Goal: Information Seeking & Learning: Check status

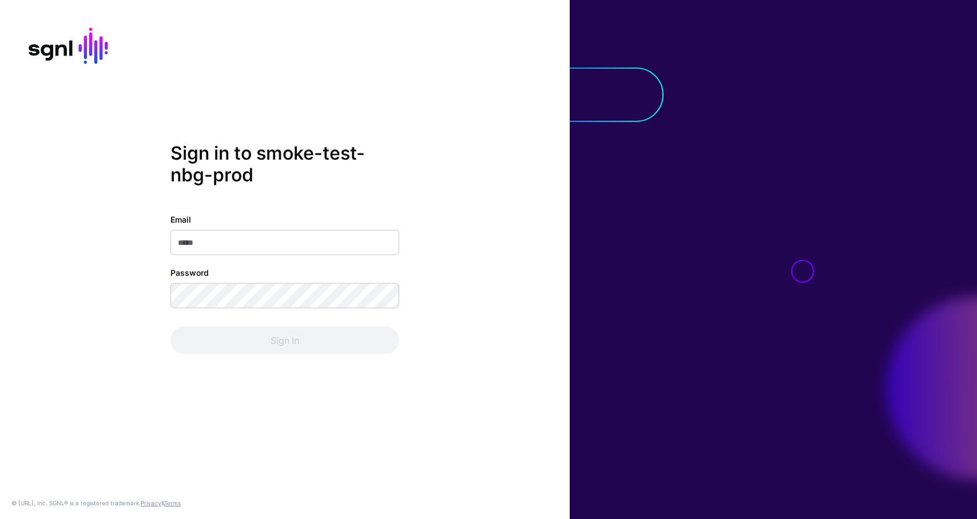
click at [333, 242] on input "Email" at bounding box center [284, 242] width 229 height 25
click at [269, 245] on input "Email" at bounding box center [284, 242] width 229 height 25
paste input "**********"
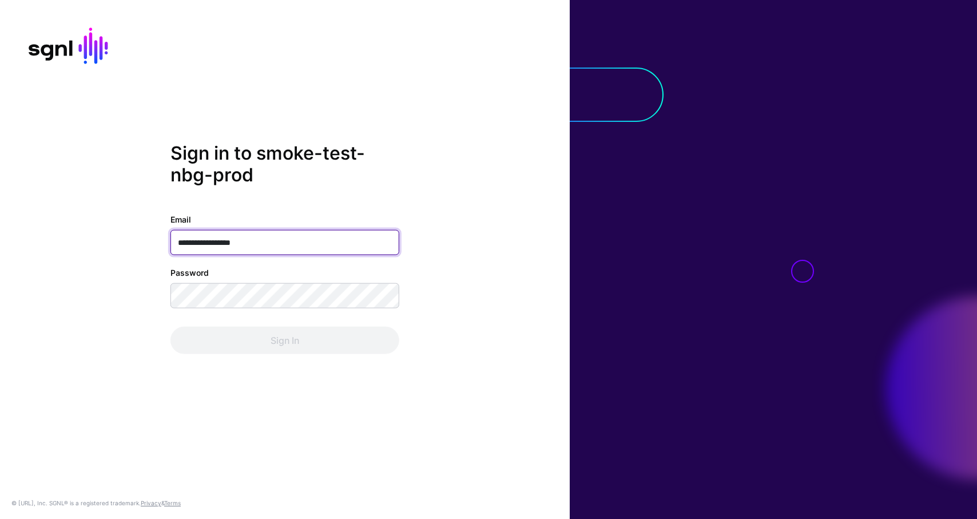
type input "**********"
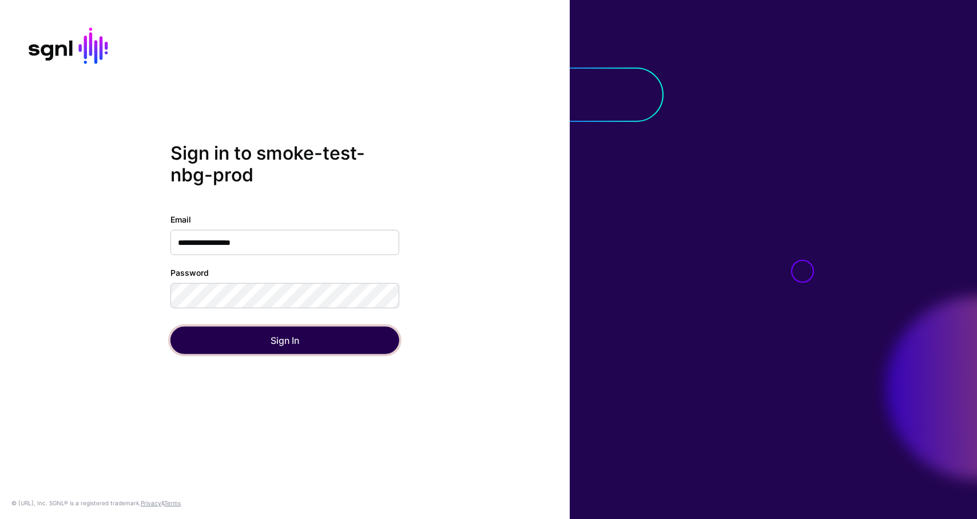
click at [297, 346] on button "Sign In" at bounding box center [284, 340] width 229 height 27
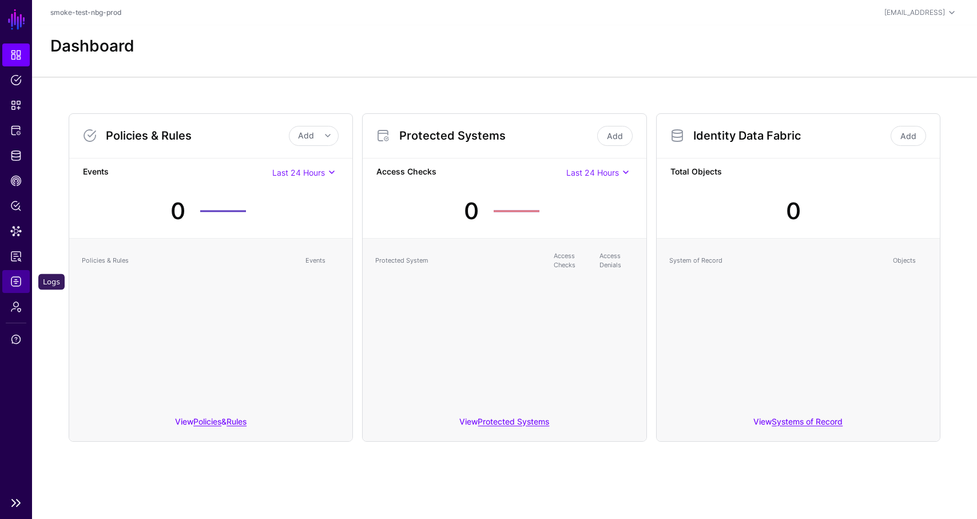
click at [14, 279] on span "Logs" at bounding box center [15, 281] width 11 height 11
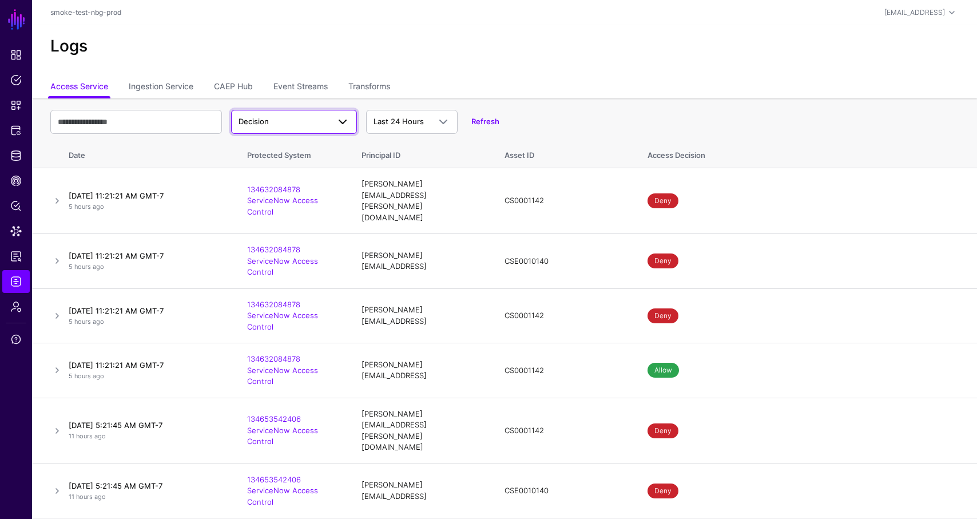
click at [269, 122] on span "Decision" at bounding box center [284, 121] width 90 height 11
click at [172, 85] on link "Ingestion Service" at bounding box center [161, 88] width 65 height 22
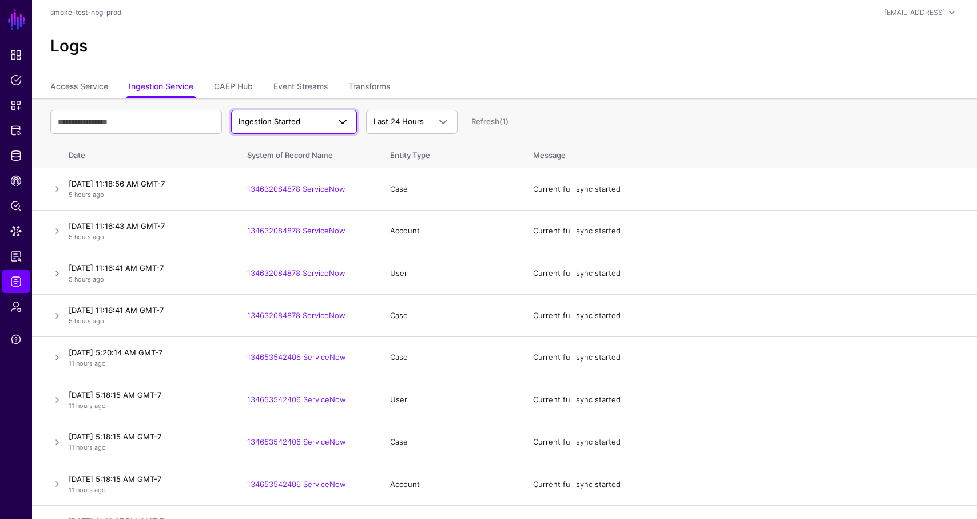
click at [261, 124] on span "Ingestion Started" at bounding box center [270, 121] width 62 height 9
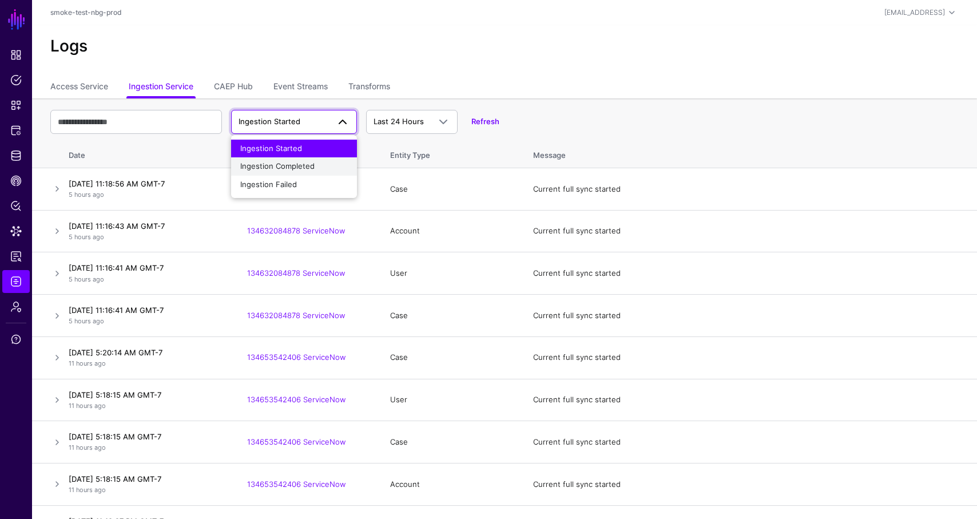
click at [265, 168] on span "Ingestion Completed" at bounding box center [277, 165] width 74 height 9
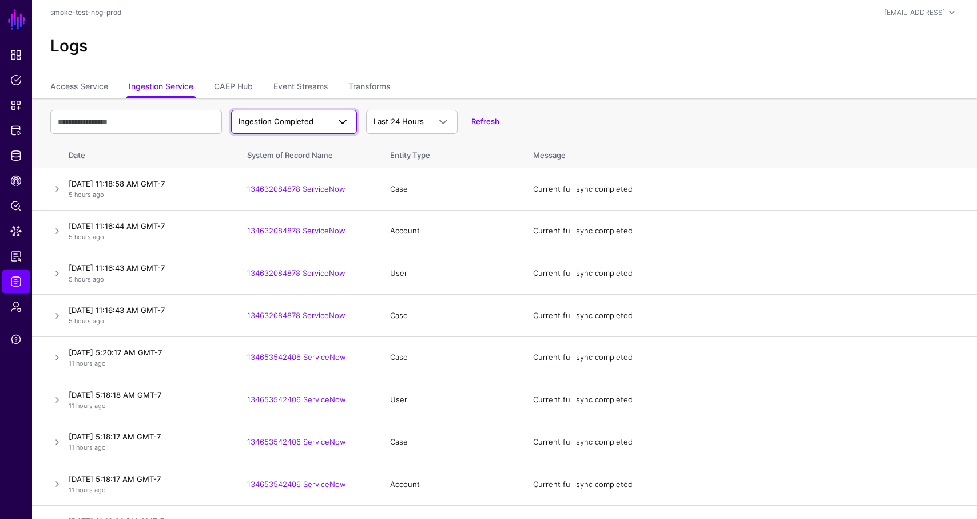
click at [309, 121] on span "Ingestion Completed" at bounding box center [276, 121] width 75 height 9
click at [300, 144] on span "Ingestion Started" at bounding box center [271, 148] width 62 height 9
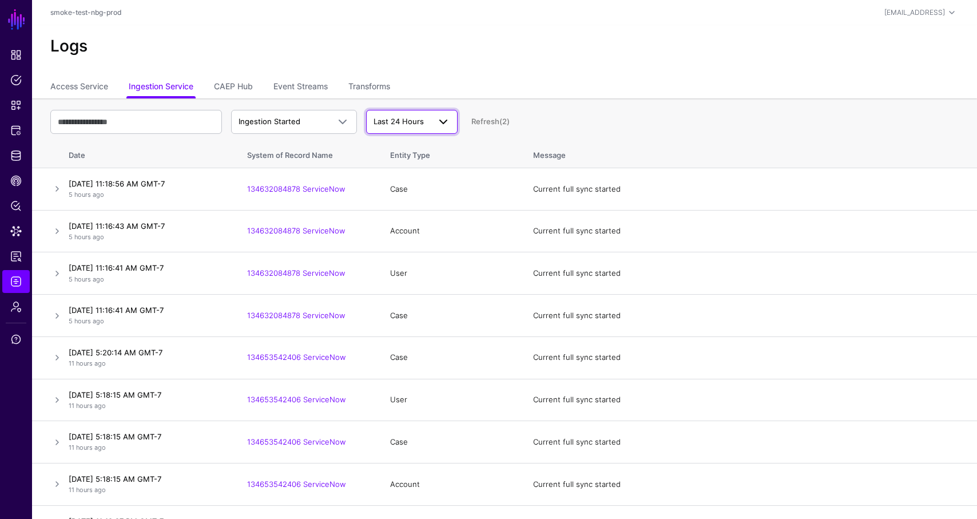
click at [398, 122] on span "Last 24 Hours" at bounding box center [399, 121] width 50 height 9
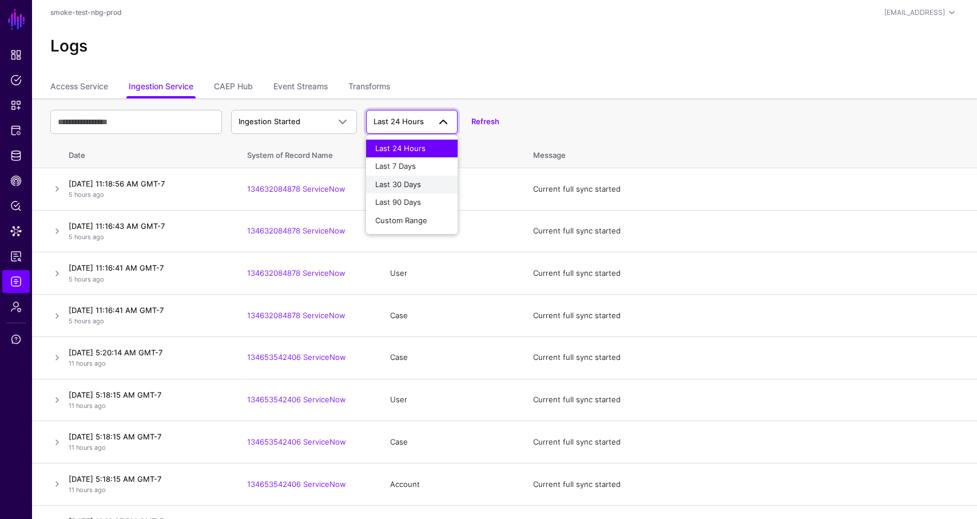
click at [402, 182] on span "Last 30 Days" at bounding box center [398, 184] width 46 height 9
click at [415, 121] on span "Last 30 Days" at bounding box center [397, 121] width 46 height 9
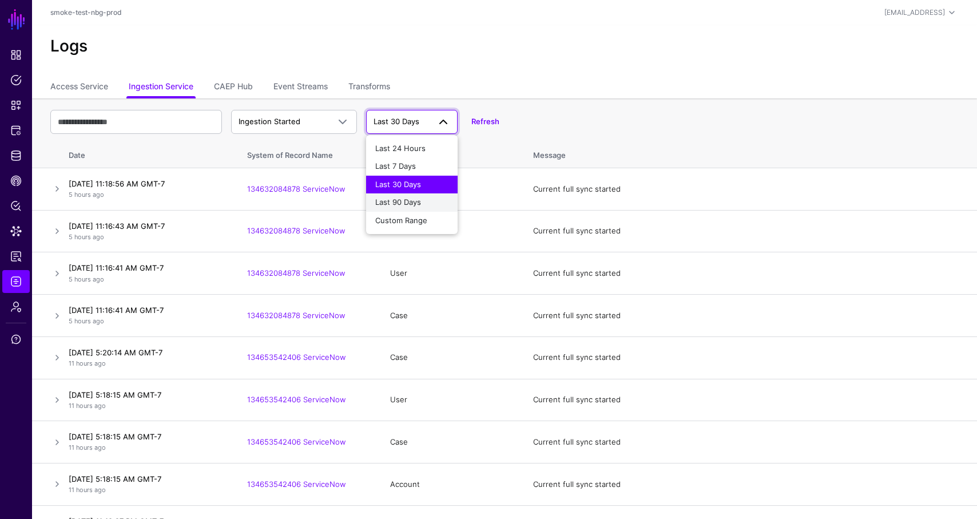
click at [411, 201] on span "Last 90 Days" at bounding box center [398, 201] width 46 height 9
